Goal: Information Seeking & Learning: Learn about a topic

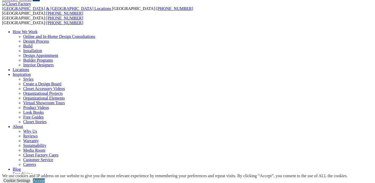
scroll to position [23, 0]
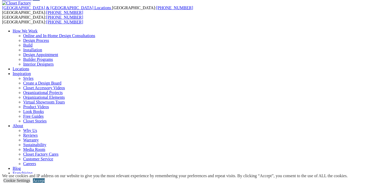
click at [45, 178] on link "Accept" at bounding box center [39, 180] width 12 height 4
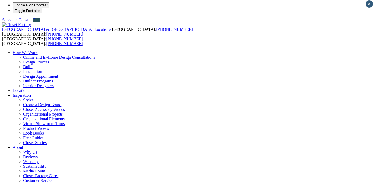
scroll to position [0, 0]
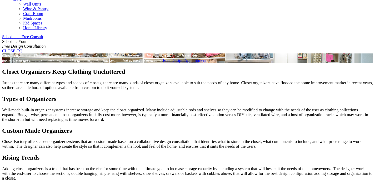
scroll to position [304, 0]
